Goal: Find specific page/section: Find specific page/section

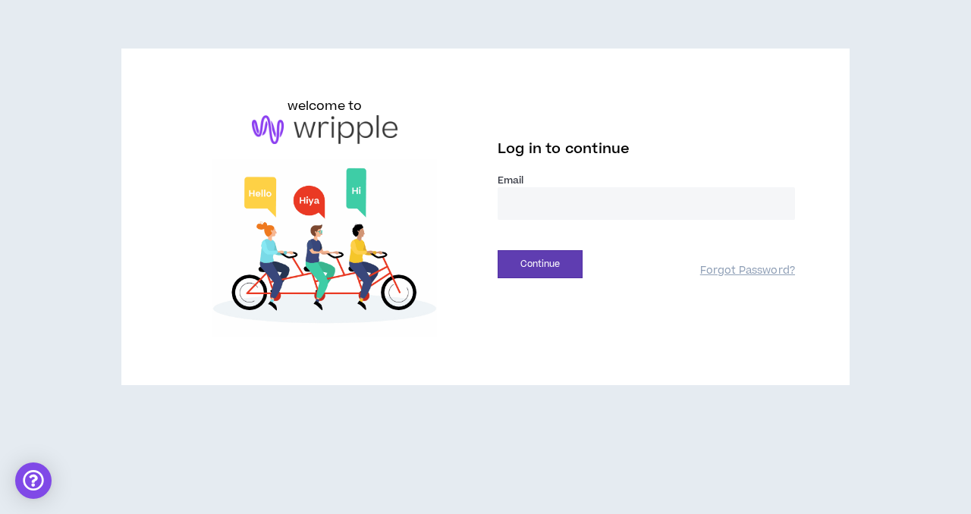
click at [535, 210] on input "email" at bounding box center [646, 203] width 297 height 33
type input "**********"
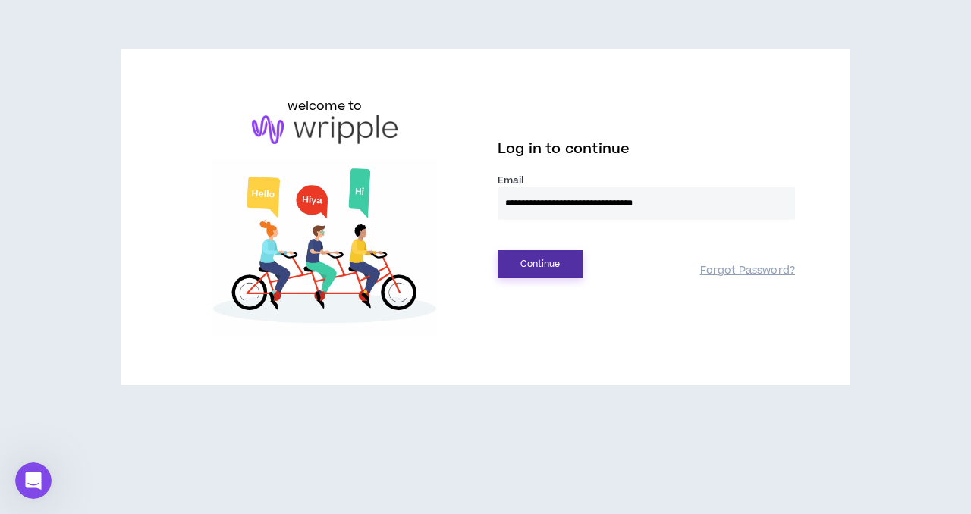
click at [542, 261] on button "Continue" at bounding box center [540, 264] width 85 height 28
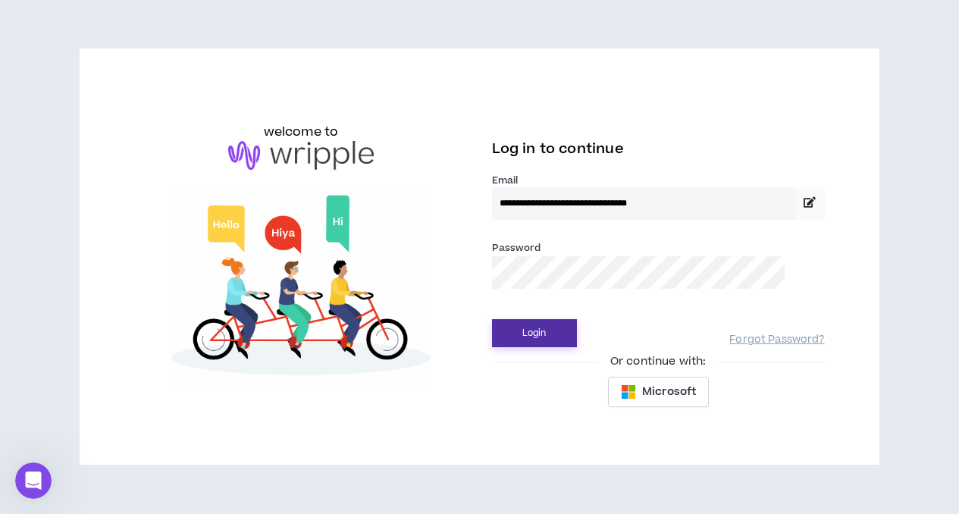
click at [535, 333] on button "Login" at bounding box center [534, 333] width 85 height 28
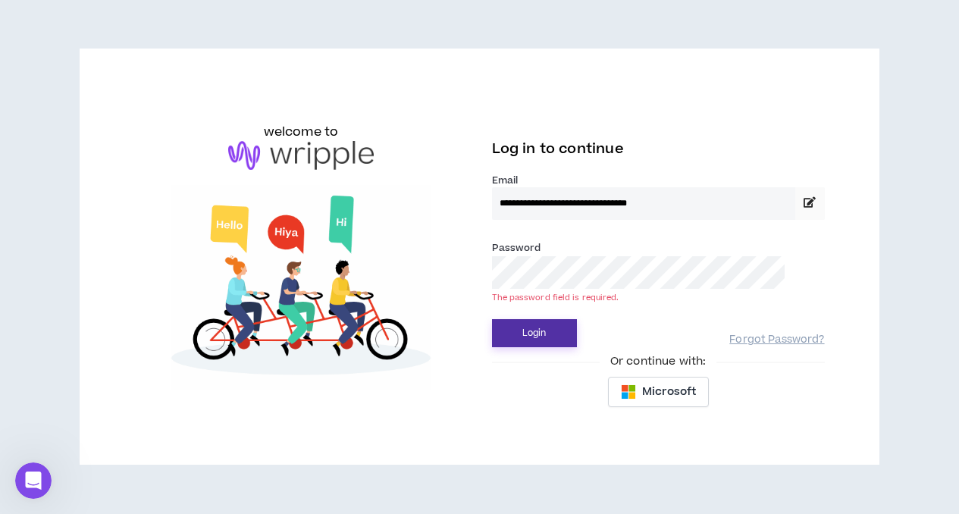
click at [539, 332] on button "Login" at bounding box center [534, 333] width 85 height 28
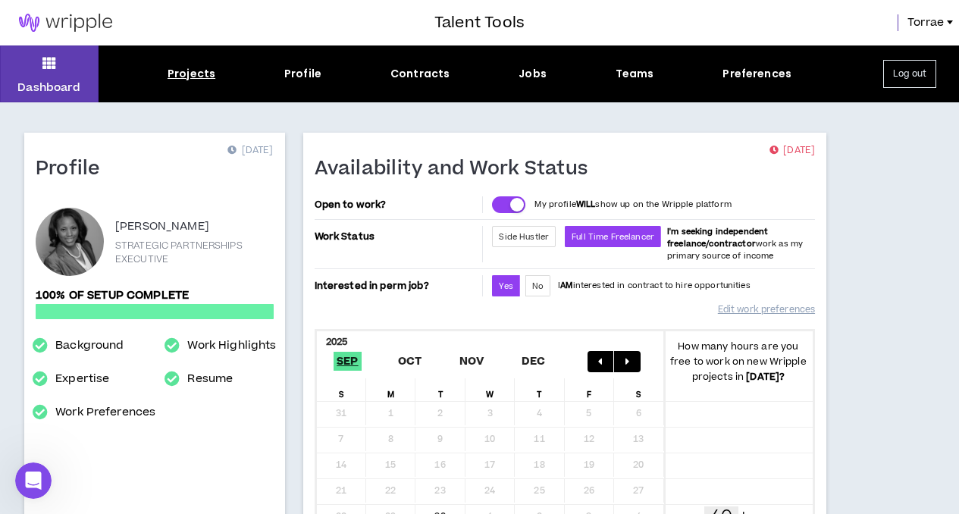
click at [190, 75] on div "Projects" at bounding box center [192, 74] width 48 height 16
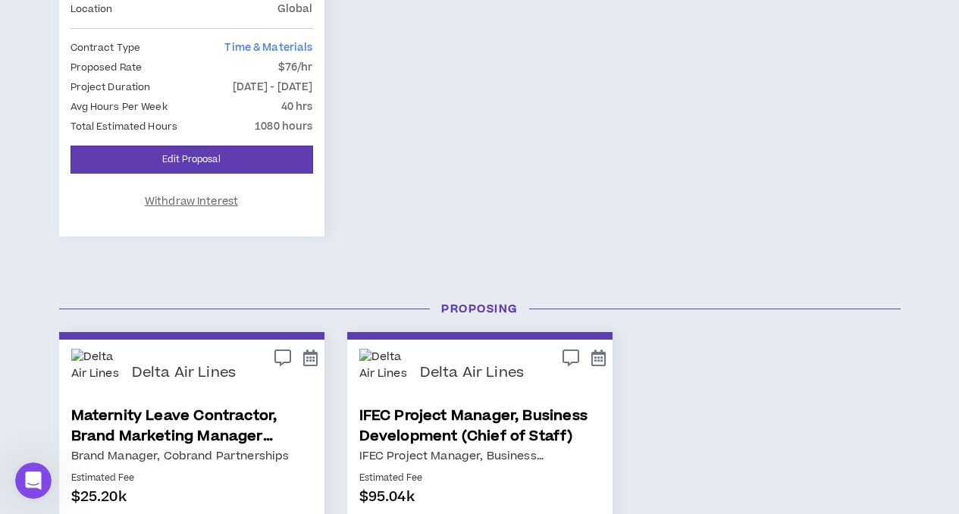
scroll to position [792, 0]
